Goal: Information Seeking & Learning: Check status

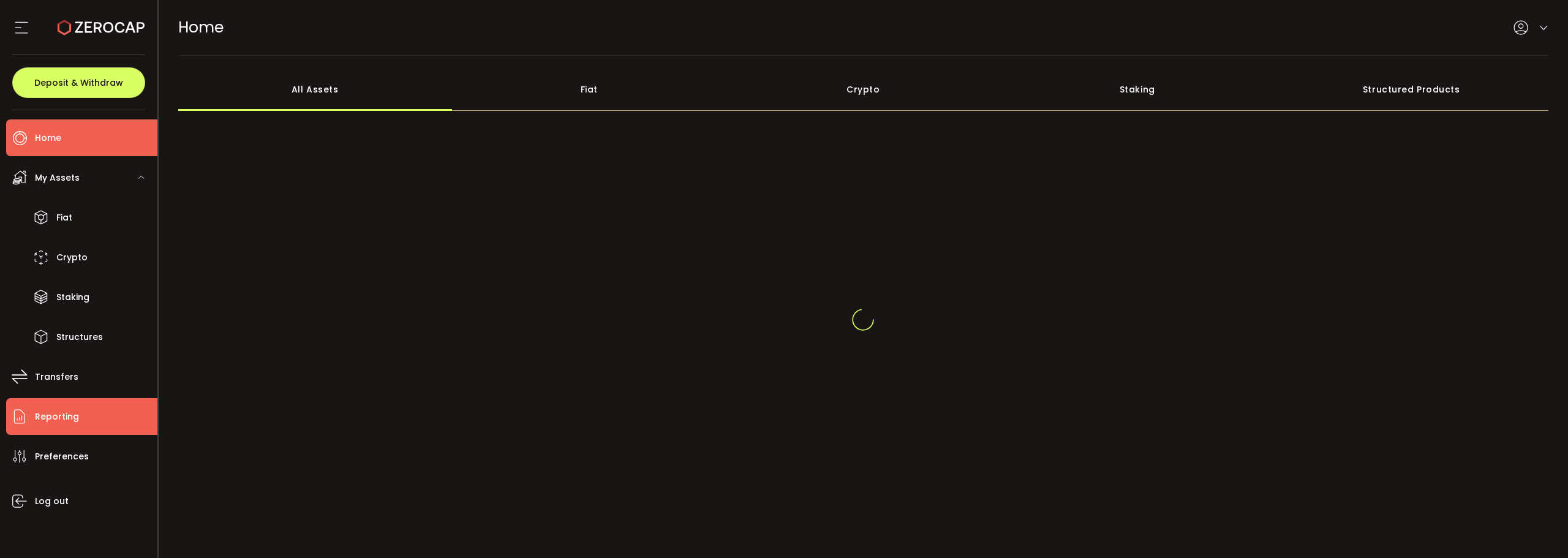
click at [69, 413] on span "Reporting" at bounding box center [57, 417] width 44 height 18
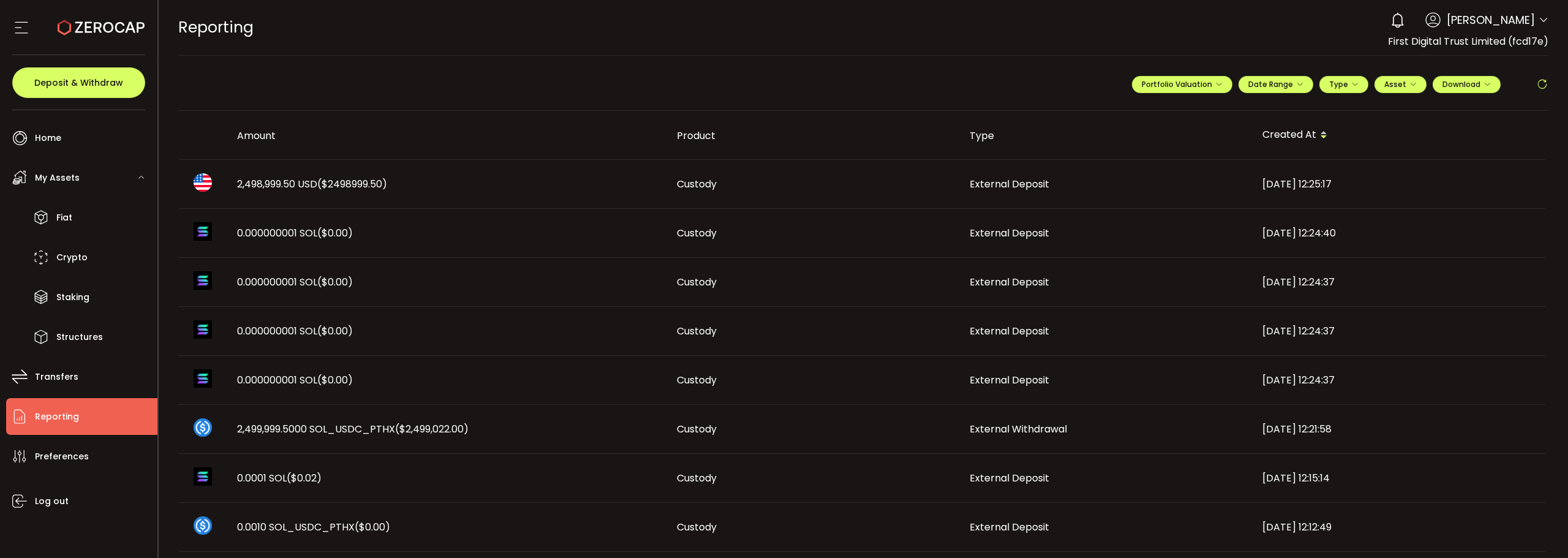
click at [353, 190] on span "($2498999.50)" at bounding box center [352, 184] width 70 height 14
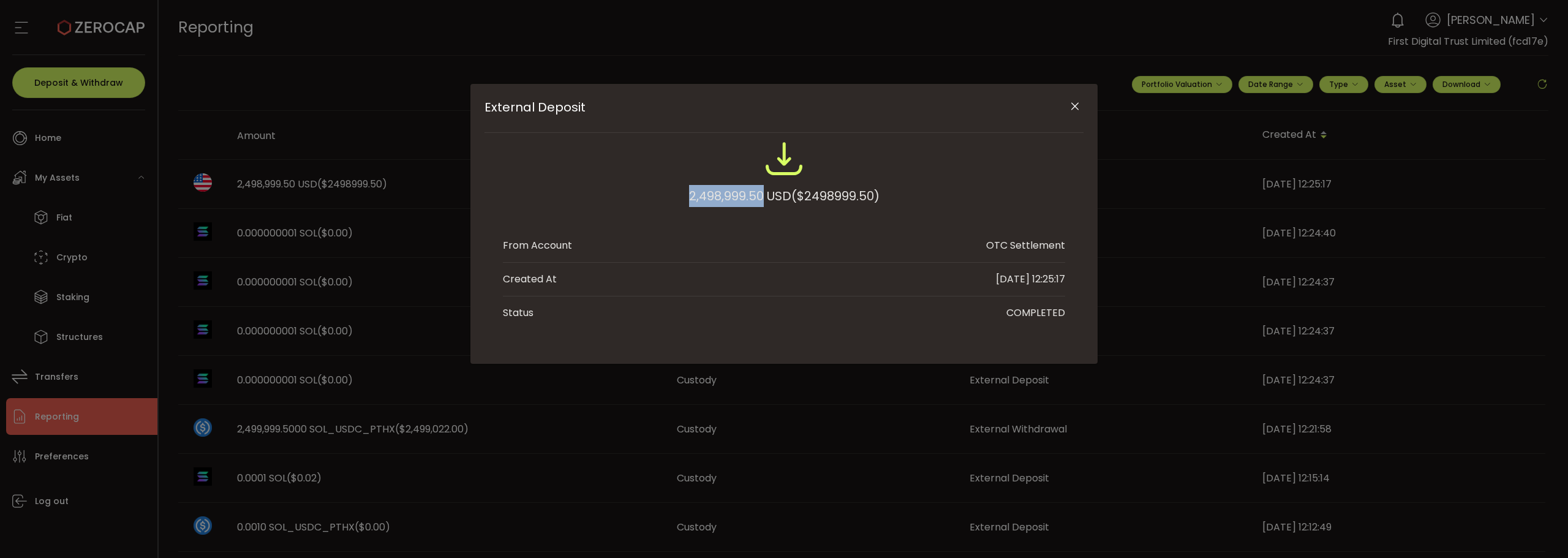
drag, startPoint x: 684, startPoint y: 197, endPoint x: 761, endPoint y: 196, distance: 77.0
click at [761, 196] on div "2,498,999.50 USD ($2498999.50)" at bounding box center [784, 179] width 562 height 80
copy div "2,498,999.50"
